Goal: Task Accomplishment & Management: Use online tool/utility

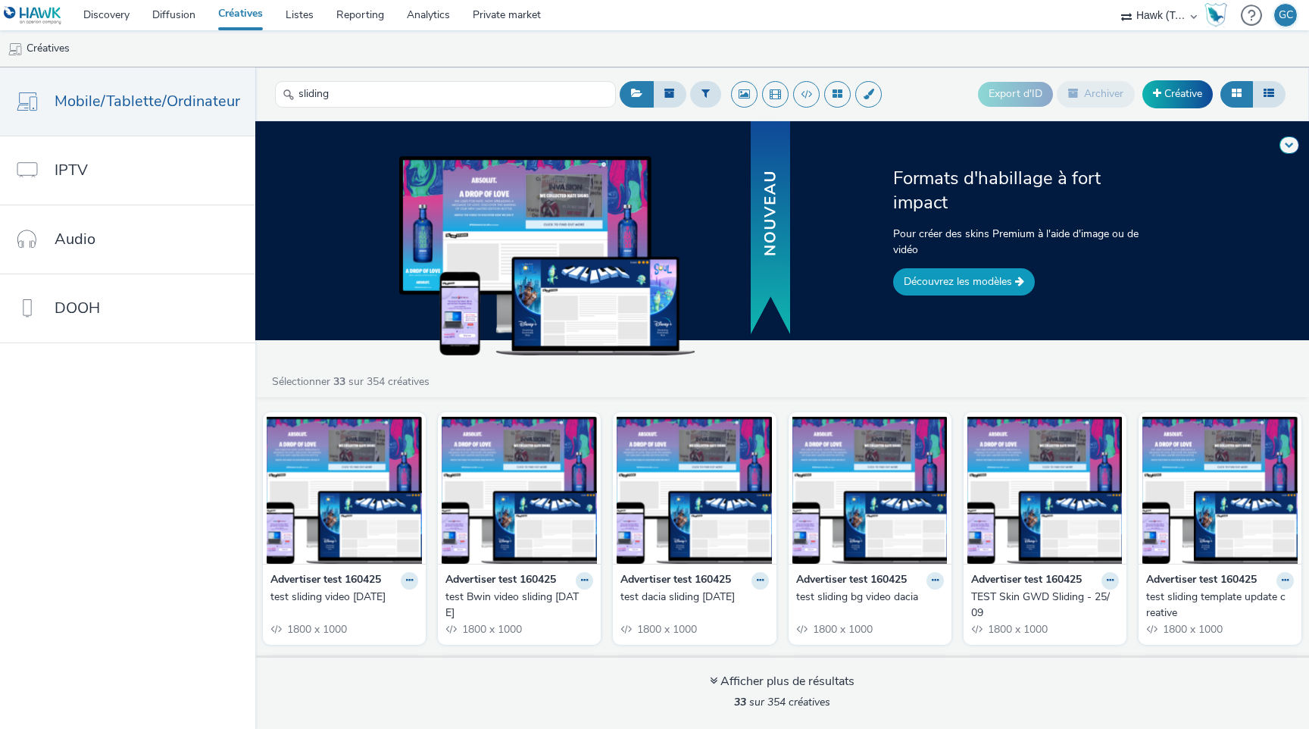
click at [990, 280] on link "Découvrez les modèles" at bounding box center [964, 281] width 142 height 27
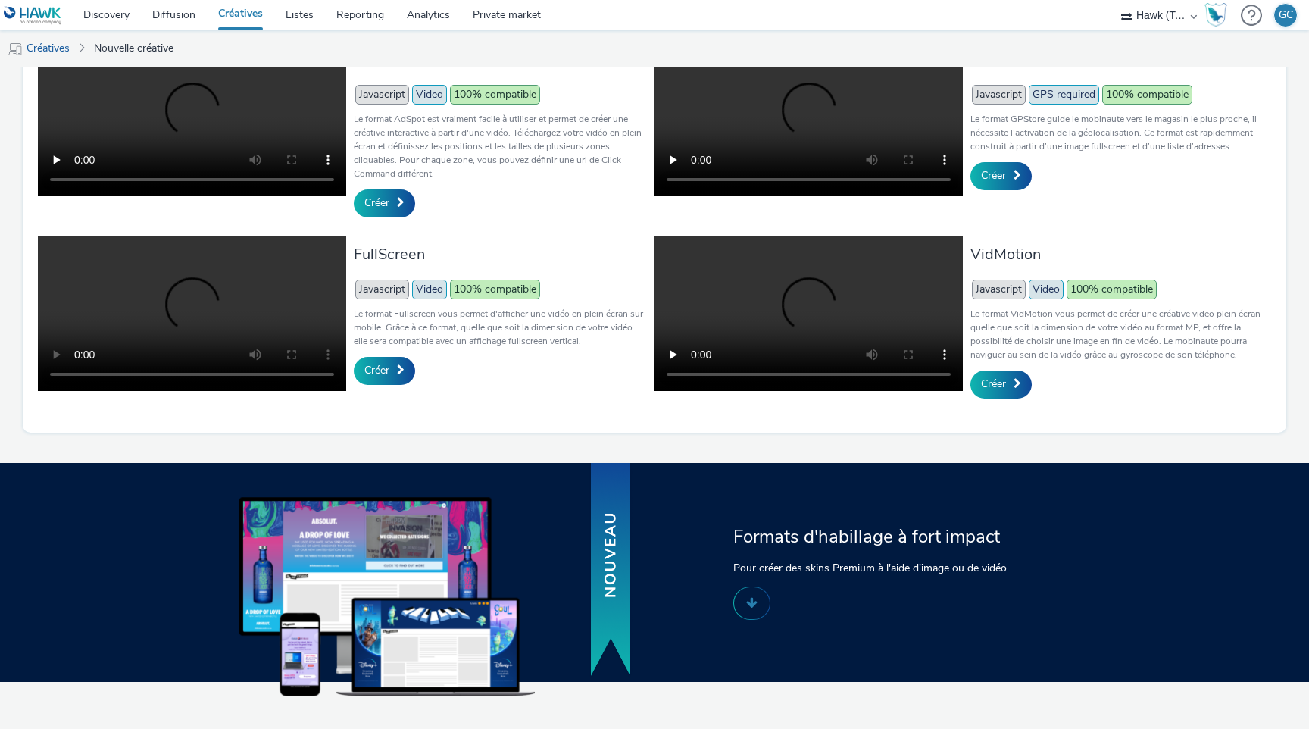
scroll to position [711, 0]
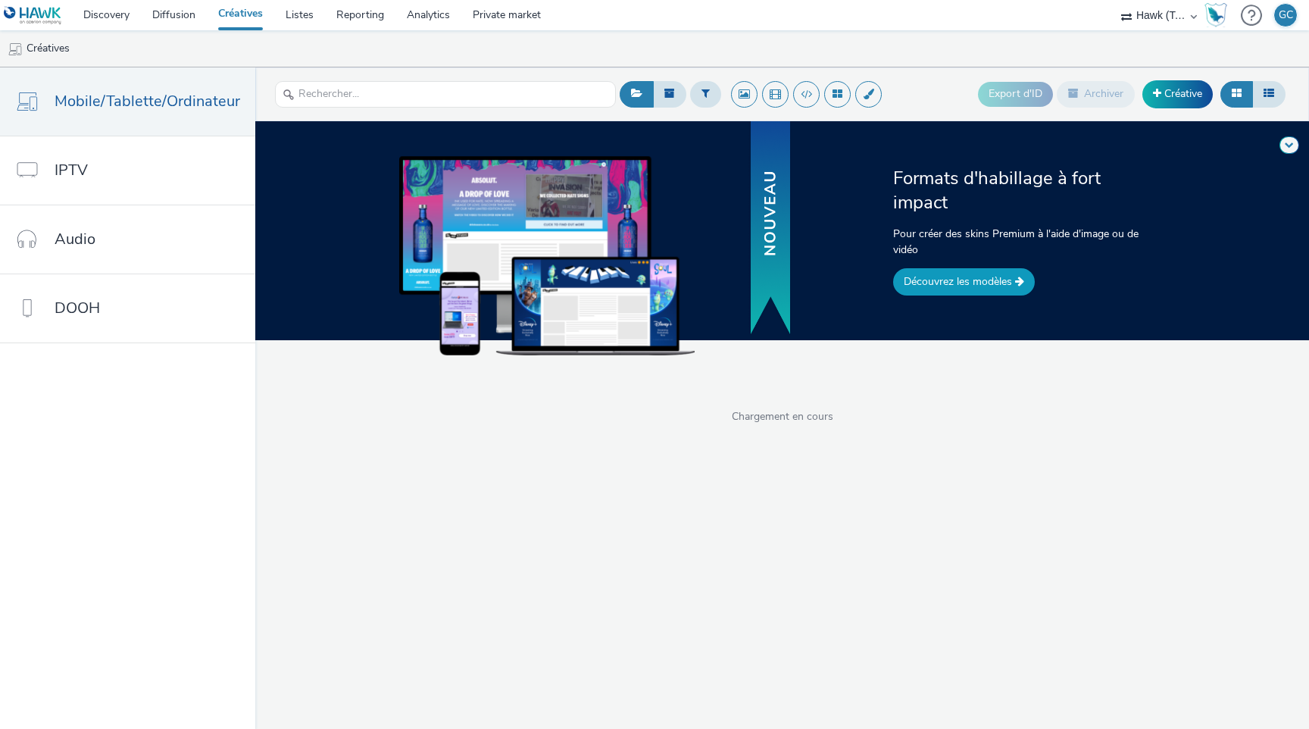
click at [930, 278] on link "Découvrez les modèles" at bounding box center [964, 281] width 142 height 27
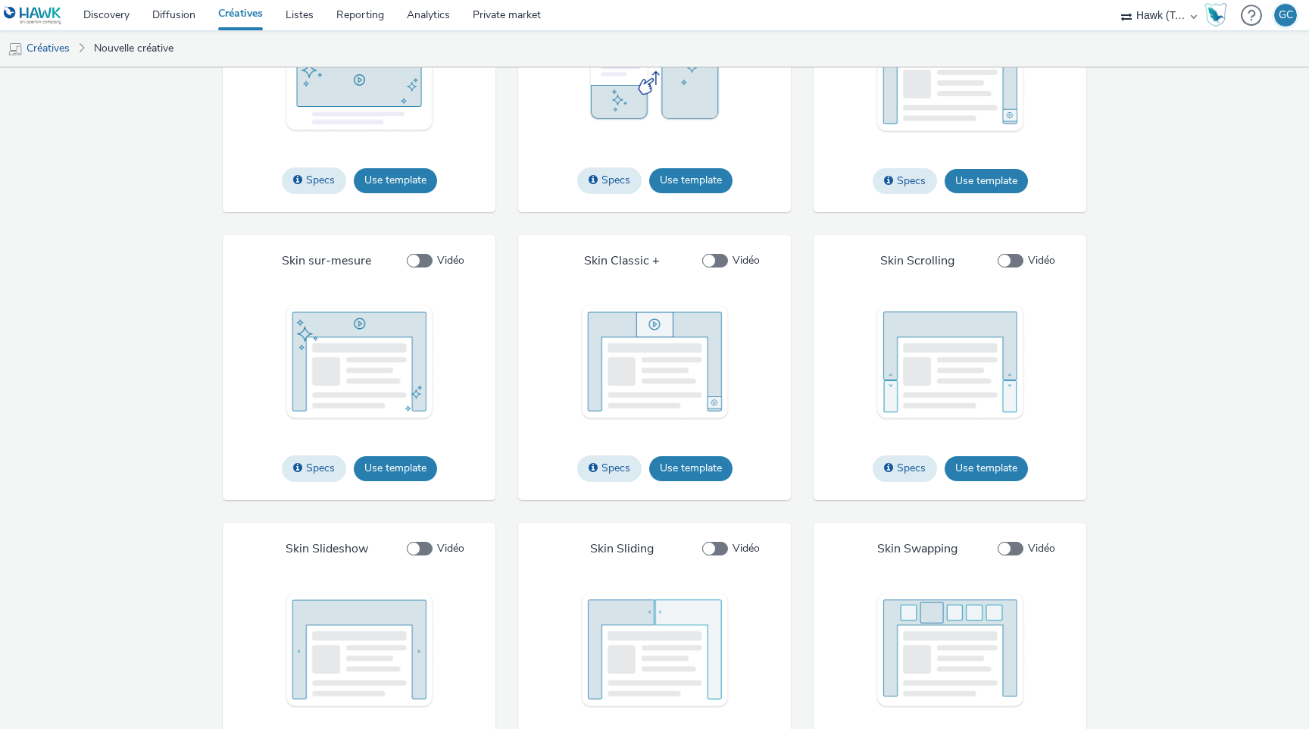
scroll to position [2207, 0]
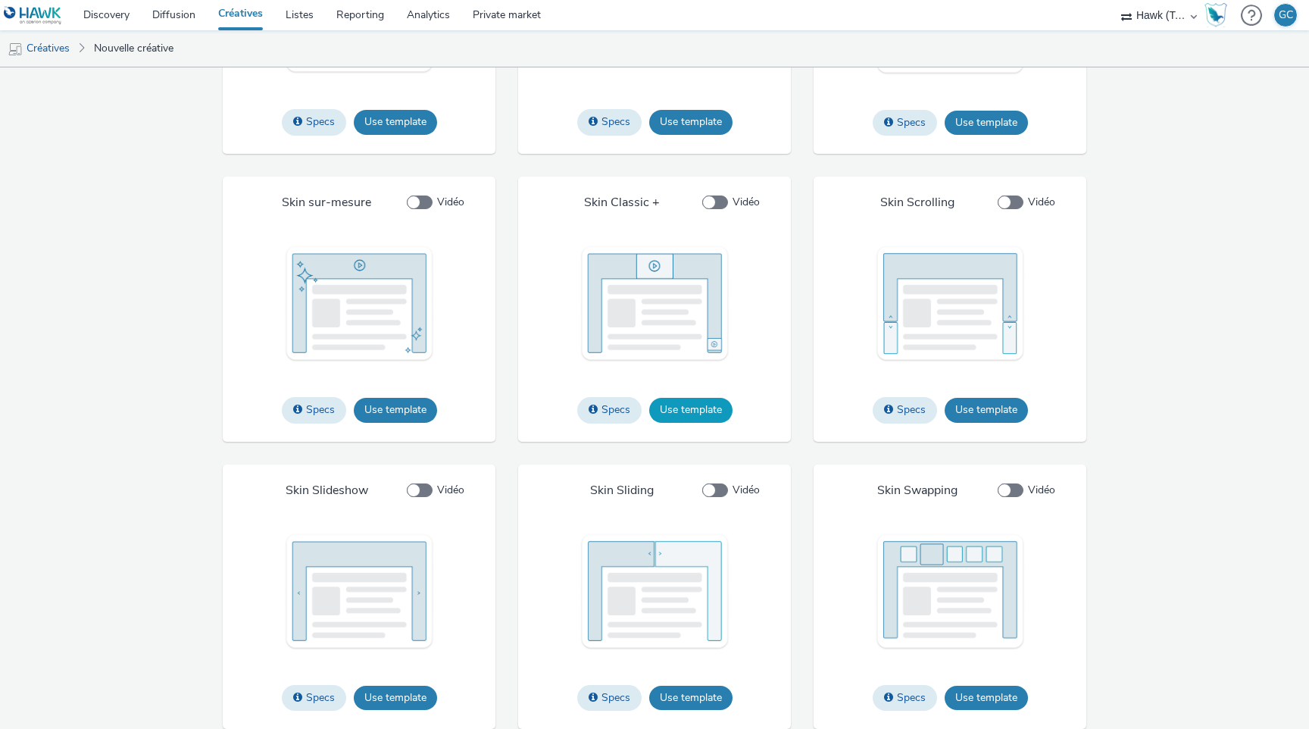
click at [711, 412] on button "Use template" at bounding box center [690, 410] width 83 height 24
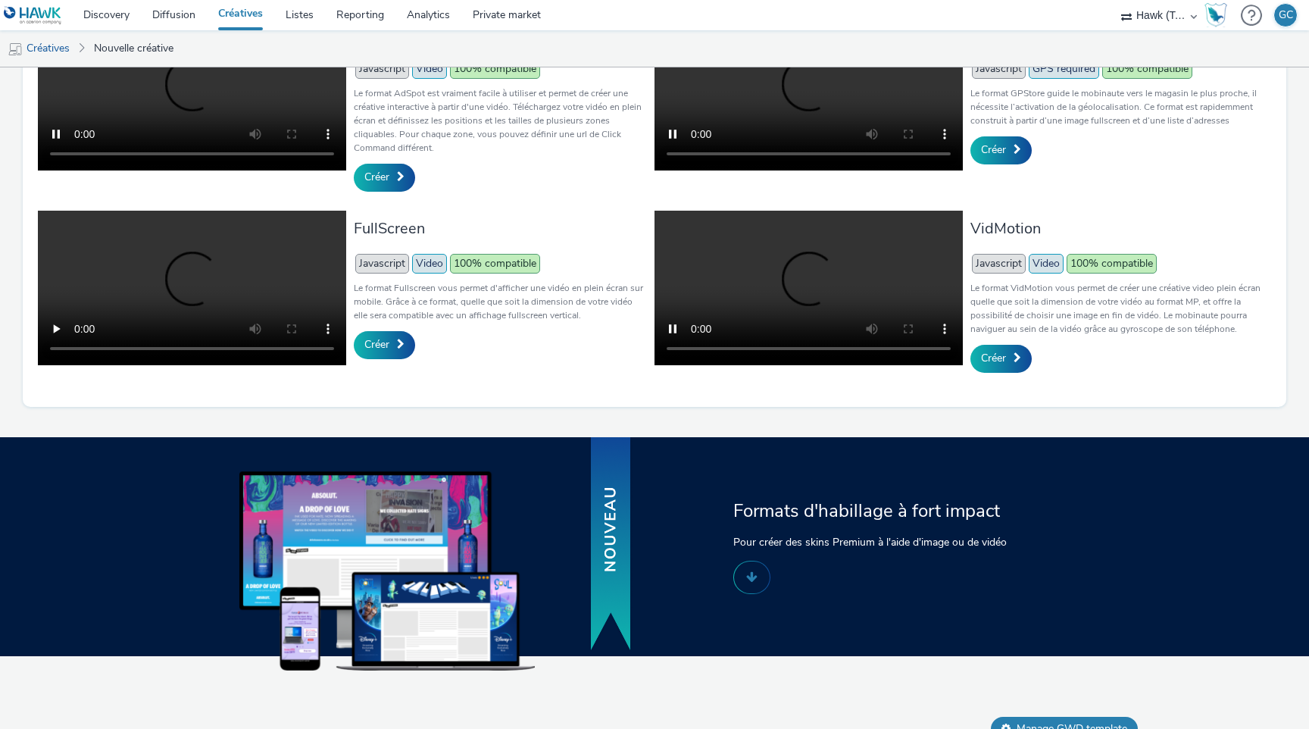
scroll to position [479, 0]
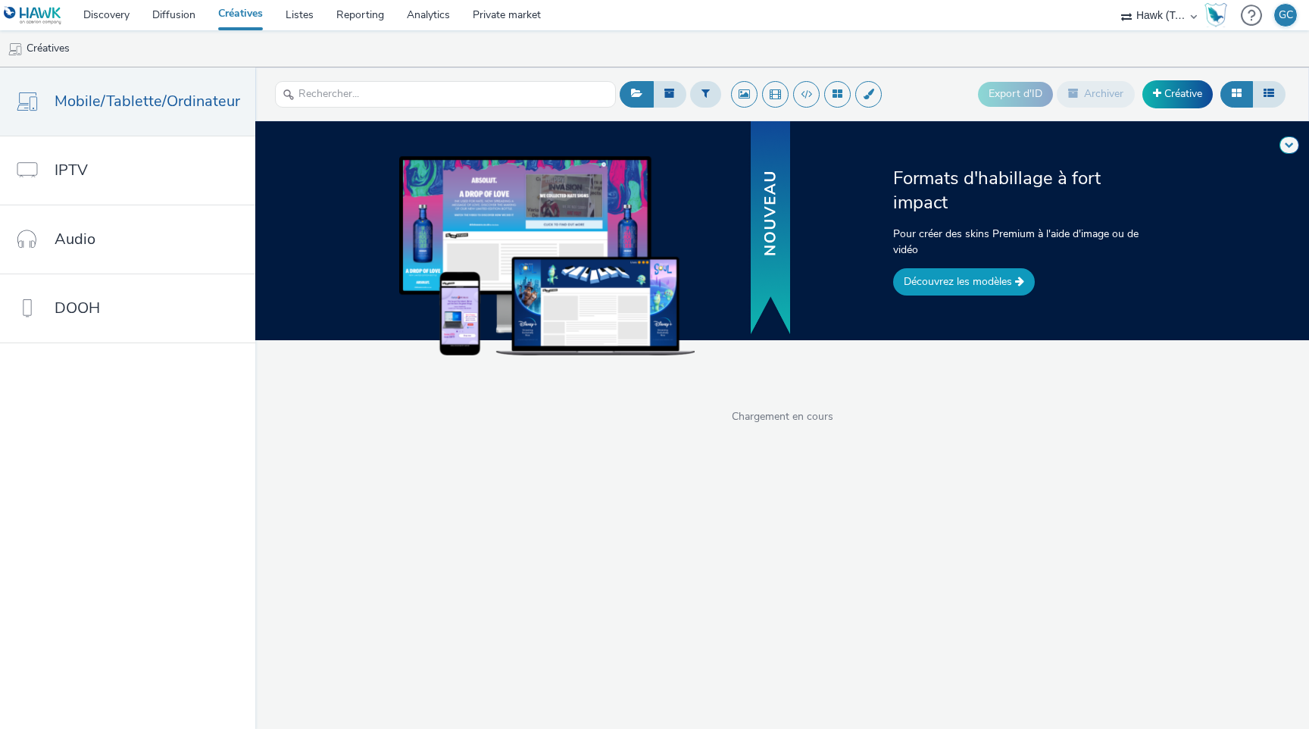
click at [941, 288] on link "Découvrez les modèles" at bounding box center [964, 281] width 142 height 27
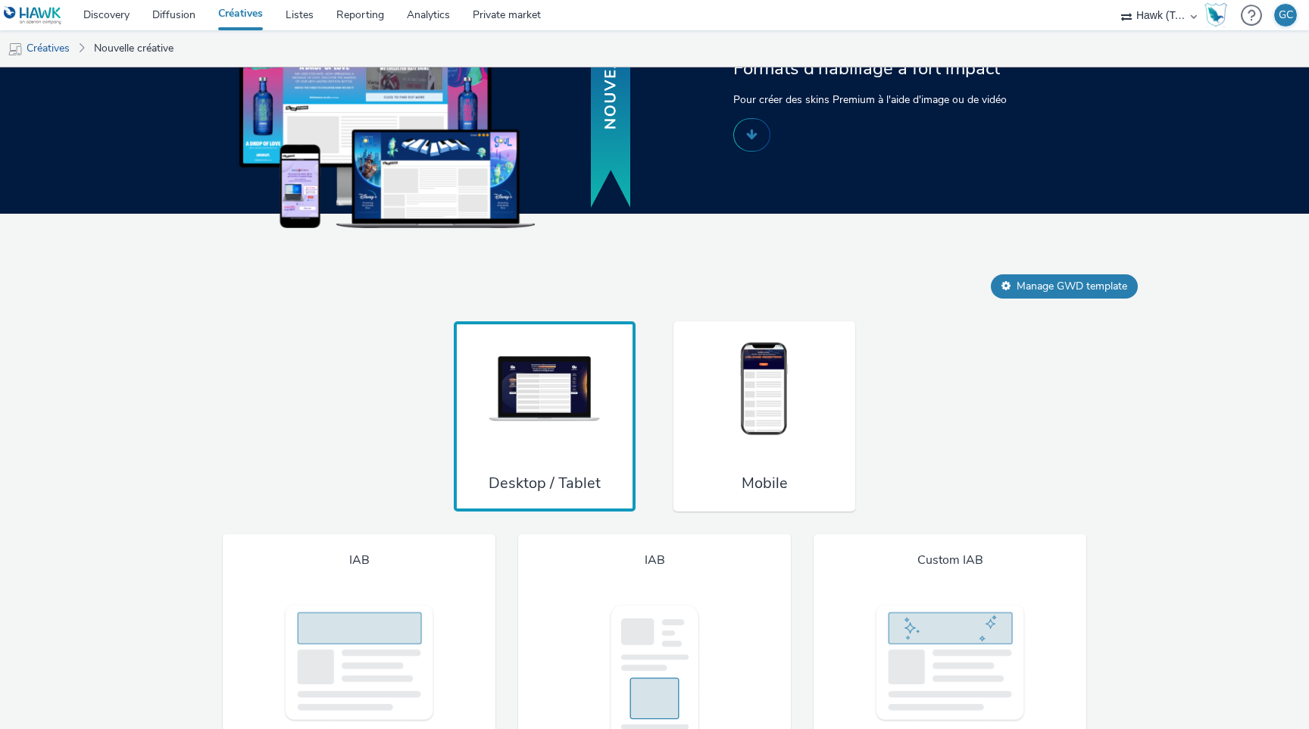
scroll to position [904, 0]
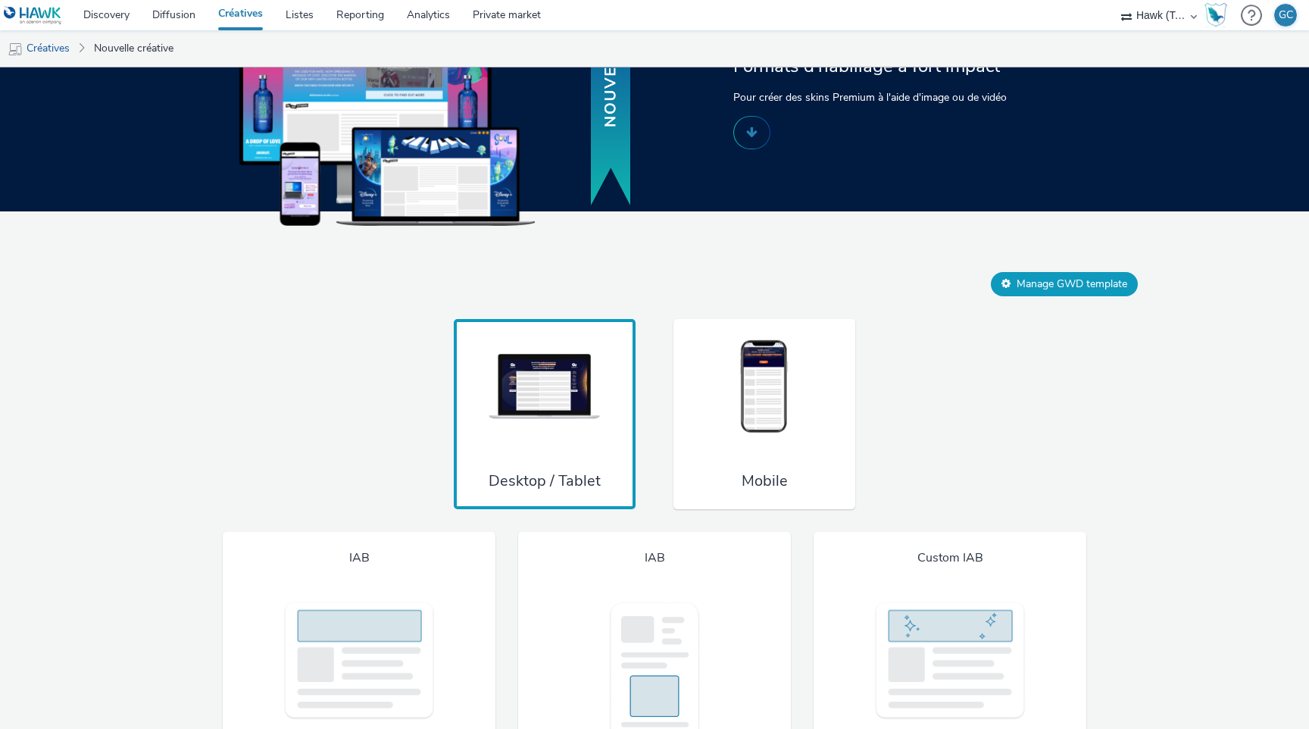
click at [1064, 296] on button "Manage GWD template" at bounding box center [1064, 284] width 147 height 24
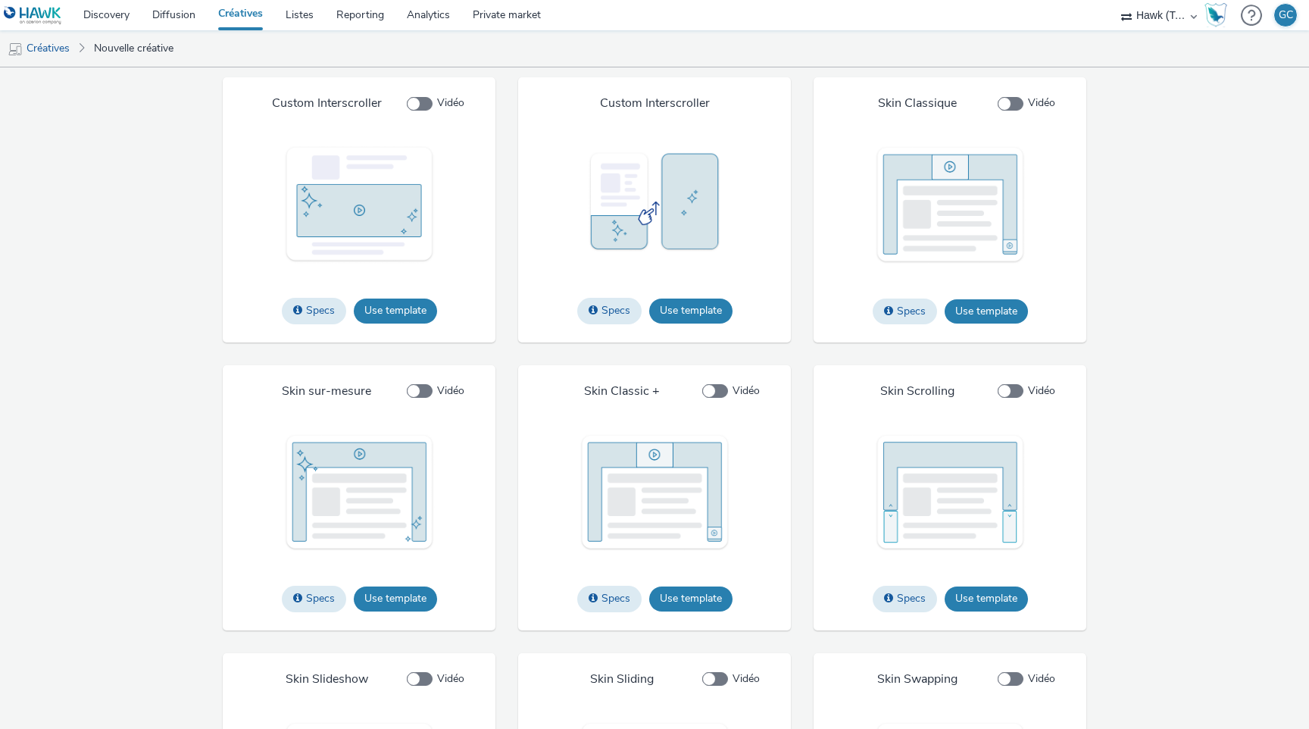
scroll to position [2002, 0]
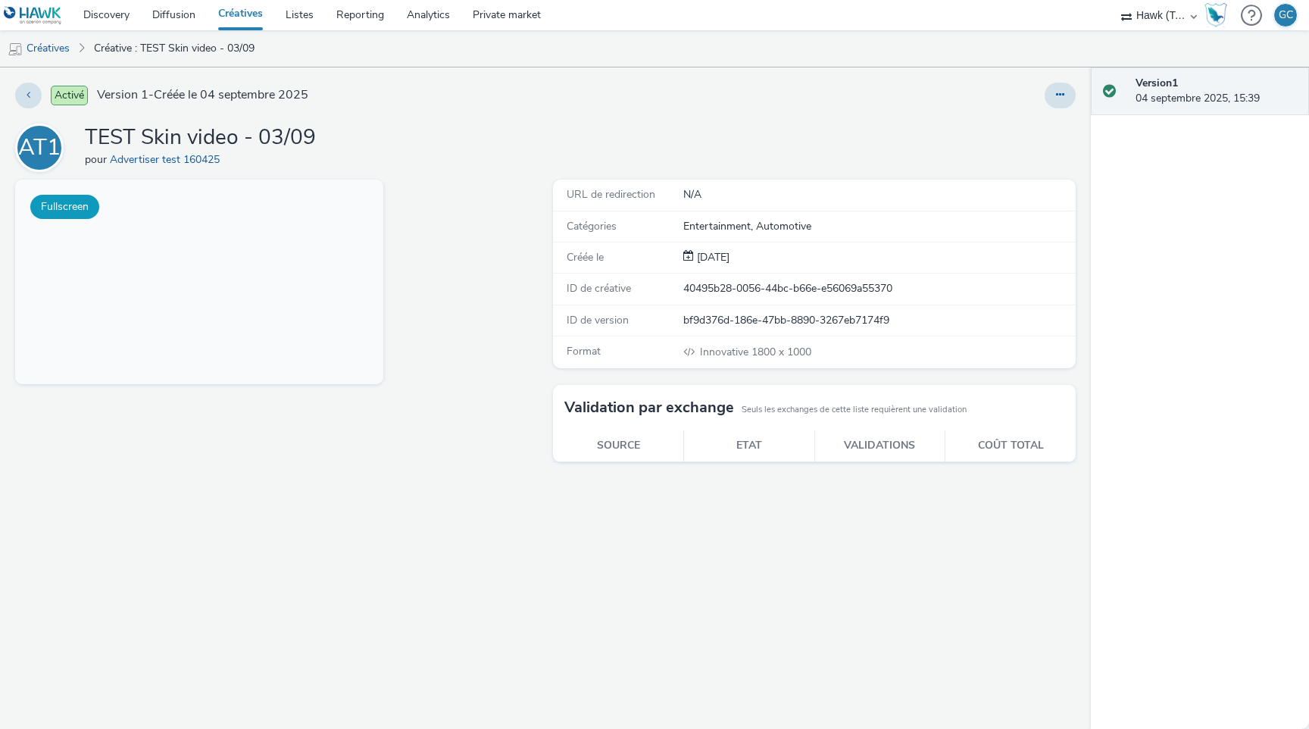
click at [71, 201] on button "Fullscreen" at bounding box center [64, 207] width 69 height 24
